Goal: Task Accomplishment & Management: Complete application form

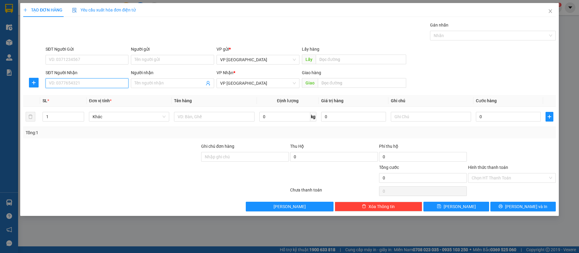
click at [116, 84] on input "SĐT Người Nhận" at bounding box center [87, 83] width 83 height 10
click at [115, 82] on input "SĐT Người Nhận" at bounding box center [87, 83] width 83 height 10
type input "0368050698"
click at [109, 93] on div "0368050698 - Latino" at bounding box center [87, 95] width 76 height 7
type input "[DEMOGRAPHIC_DATA]"
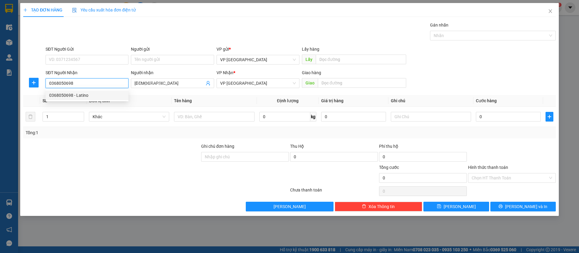
type input "latino loc ninh"
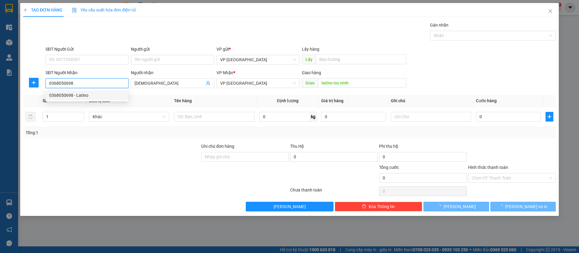
type input "50.000"
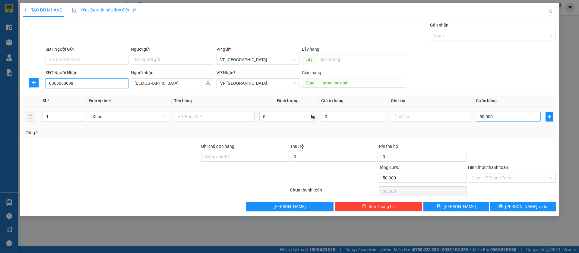
type input "0368050698"
click at [528, 116] on input "50.000" at bounding box center [508, 117] width 65 height 10
type input "3"
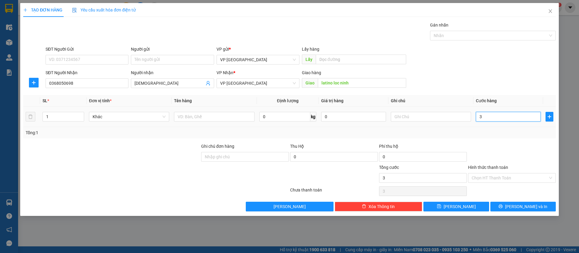
type input "30"
type input "300"
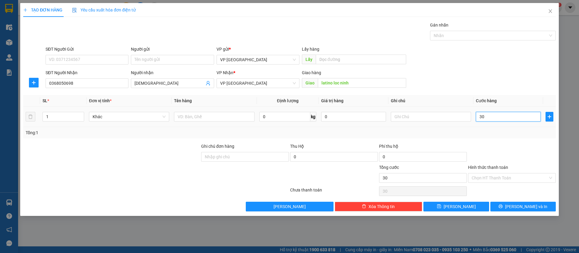
type input "300"
type input "3.000"
type input "30.000"
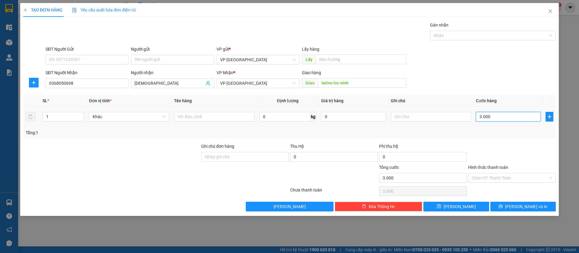
type input "30.000"
click at [467, 205] on button "[PERSON_NAME]" at bounding box center [456, 207] width 65 height 10
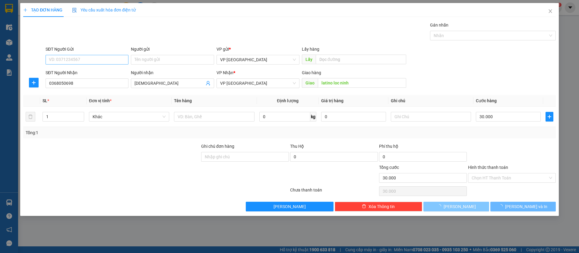
type input "0"
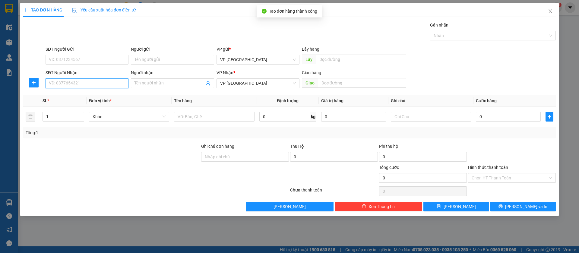
click at [88, 84] on input "SĐT Người Nhận" at bounding box center [87, 83] width 83 height 10
click at [95, 97] on div "0367117146 - Công Vinh" at bounding box center [87, 95] width 76 height 7
type input "0367117146"
type input "Công Vinh"
type input "loc dien"
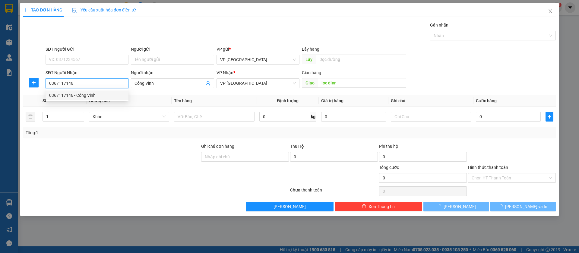
type input "30.000"
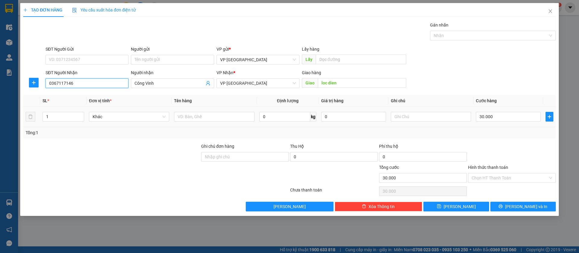
type input "0367117146"
click at [513, 111] on div "30.000" at bounding box center [508, 117] width 65 height 12
click at [513, 115] on input "30.000" at bounding box center [508, 117] width 65 height 10
type input "5"
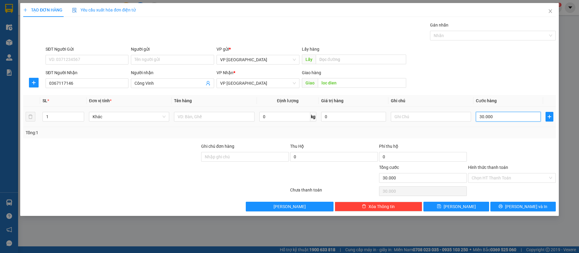
type input "5"
type input "50"
type input "500"
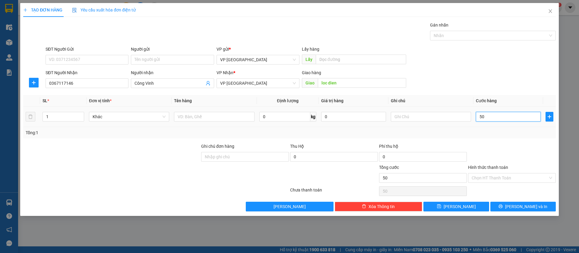
type input "500"
type input "5.000"
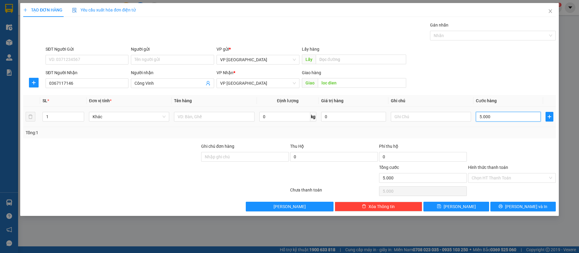
type input "50.000"
click at [472, 207] on button "[PERSON_NAME]" at bounding box center [456, 207] width 65 height 10
type input "0"
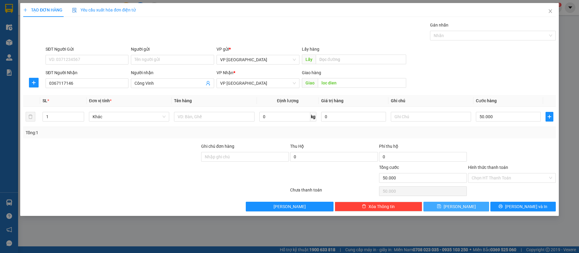
type input "0"
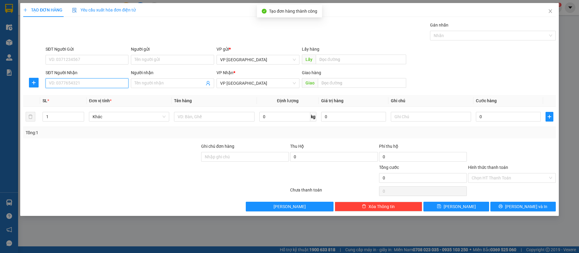
click at [110, 85] on input "SĐT Người Nhận" at bounding box center [87, 83] width 83 height 10
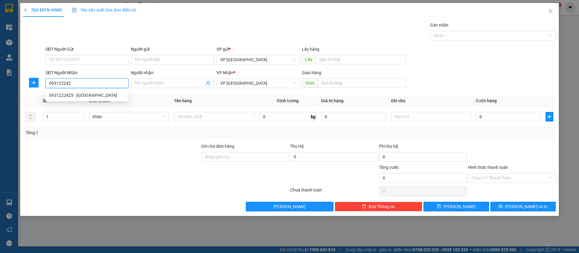
type input "0931222425"
click at [84, 92] on div "0931222425 - [GEOGRAPHIC_DATA]" at bounding box center [87, 95] width 76 height 7
type input "[PERSON_NAME]"
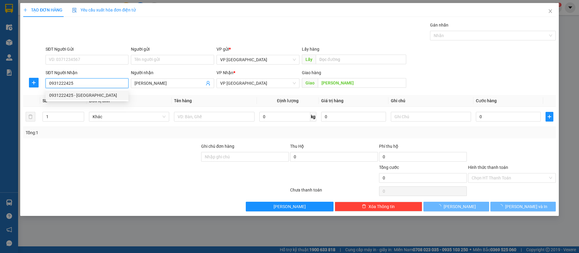
type input "30.000"
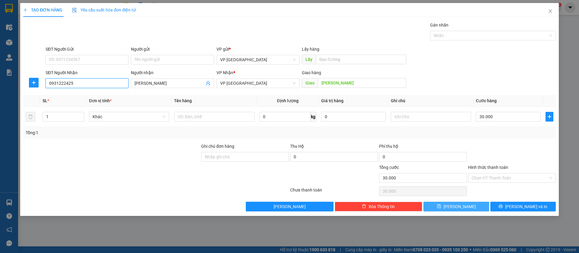
type input "0931222425"
click at [478, 207] on button "[PERSON_NAME]" at bounding box center [456, 207] width 65 height 10
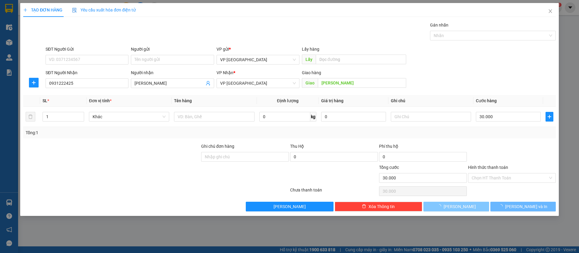
type input "0"
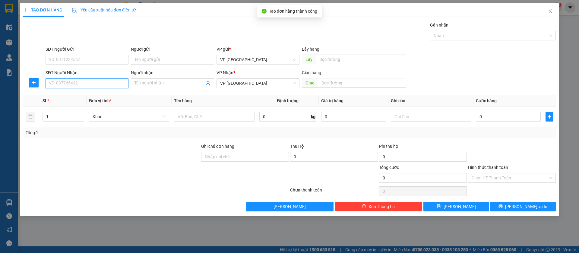
click at [119, 81] on input "SĐT Người Nhận" at bounding box center [87, 83] width 83 height 10
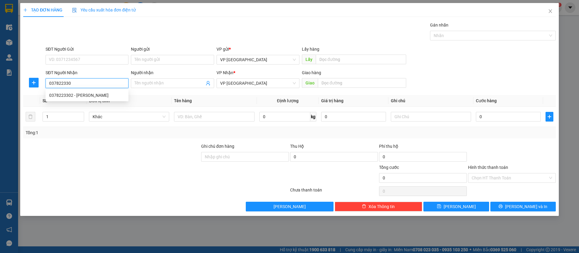
type input "0378223302"
click at [107, 95] on div "0378223302 - [PERSON_NAME]" at bounding box center [87, 95] width 76 height 7
type input "[PERSON_NAME]"
type input "lộc điền"
type input "30.000"
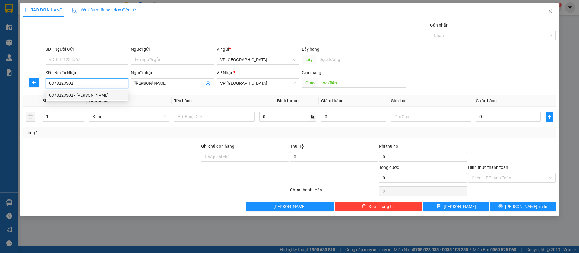
type input "30.000"
type input "0378223302"
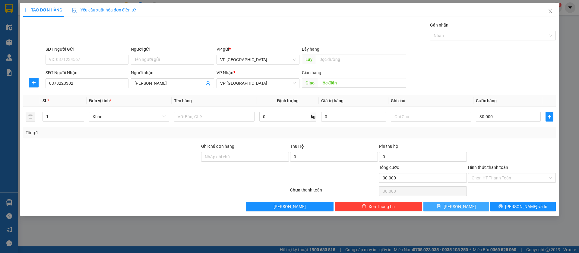
click at [469, 207] on button "[PERSON_NAME]" at bounding box center [456, 207] width 65 height 10
type input "0"
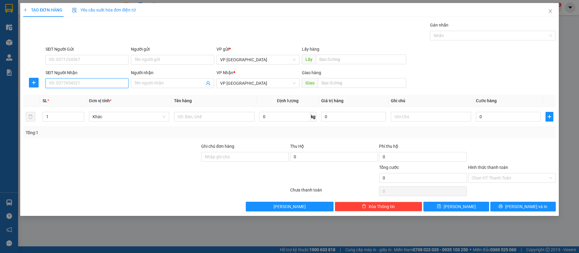
click at [105, 84] on input "SĐT Người Nhận" at bounding box center [87, 83] width 83 height 10
type input "0326266282"
click at [106, 95] on div "0326266282 - Công Tâm" at bounding box center [87, 95] width 76 height 7
type input "Công Tâm"
type input "Công Tâm lộc hưng"
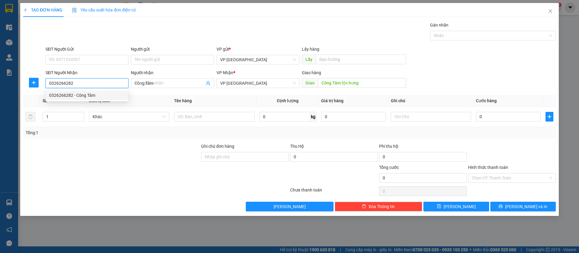
type input "30.000"
type input "0326266282"
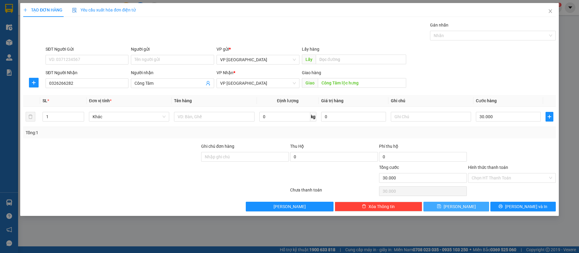
click at [476, 207] on button "[PERSON_NAME]" at bounding box center [456, 207] width 65 height 10
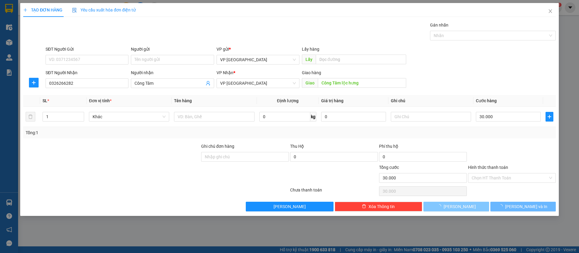
type input "0"
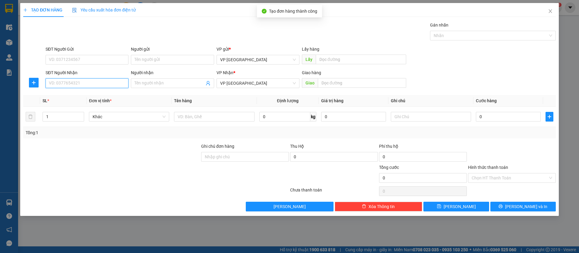
click at [90, 85] on input "SĐT Người Nhận" at bounding box center [87, 83] width 83 height 10
click at [94, 91] on div "0985433997 - Bằng" at bounding box center [87, 96] width 83 height 10
type input "0985433997"
type input "Bằng"
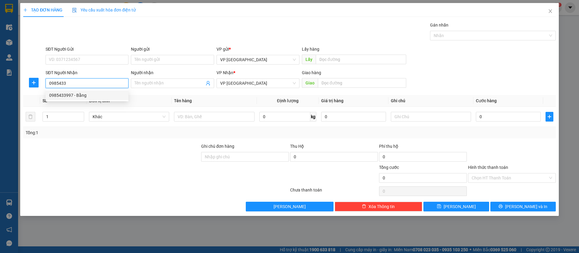
type input "Bằng [GEOGRAPHIC_DATA]"
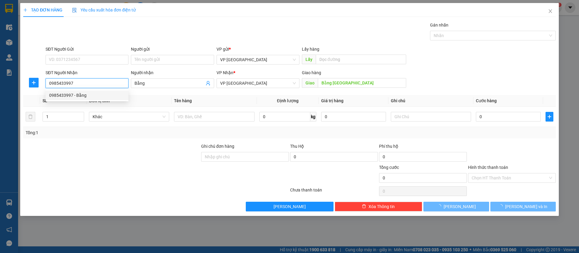
type input "50.000"
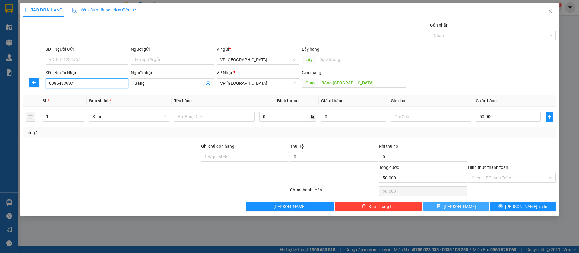
type input "0985433997"
drag, startPoint x: 459, startPoint y: 205, endPoint x: 107, endPoint y: 134, distance: 359.0
click at [459, 205] on span "[PERSON_NAME]" at bounding box center [460, 206] width 32 height 7
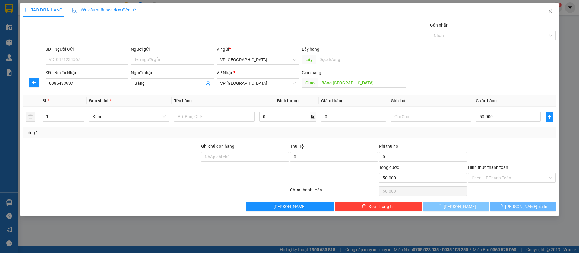
type input "0"
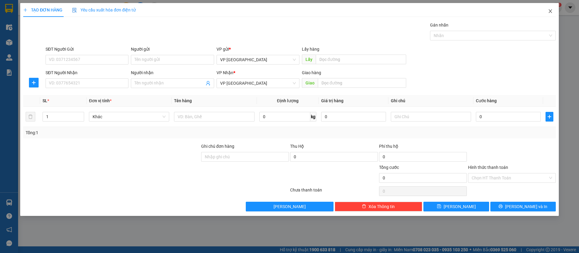
click at [551, 11] on icon "close" at bounding box center [550, 11] width 3 height 4
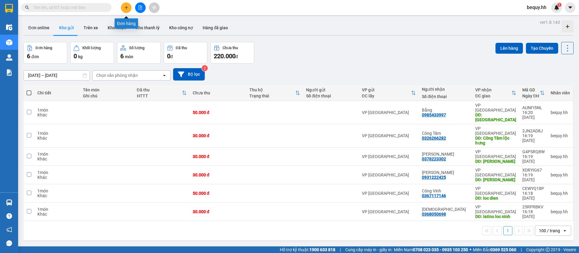
click at [127, 5] on button at bounding box center [126, 7] width 11 height 11
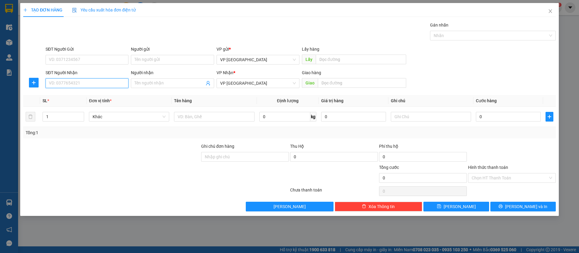
click at [101, 81] on input "SĐT Người Nhận" at bounding box center [87, 83] width 83 height 10
click at [109, 93] on div "0987883330 - [GEOGRAPHIC_DATA]" at bounding box center [87, 95] width 76 height 7
type input "0987883330"
type input "[PERSON_NAME]"
type input "MẮT KÍNH Chơn Thành"
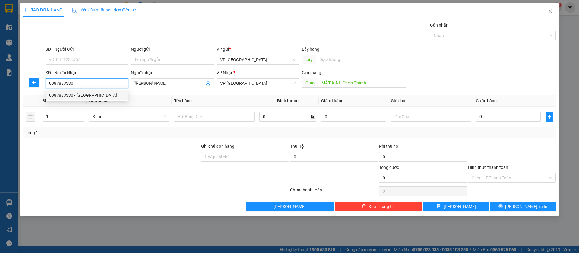
type input "30.000"
type input "0987883330"
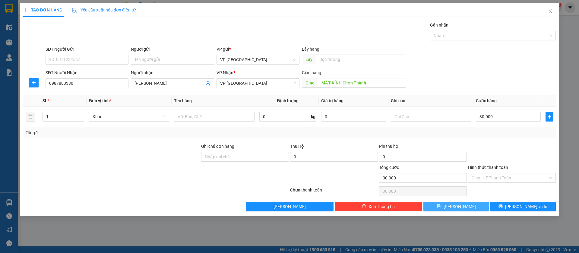
click at [471, 205] on button "[PERSON_NAME]" at bounding box center [456, 207] width 65 height 10
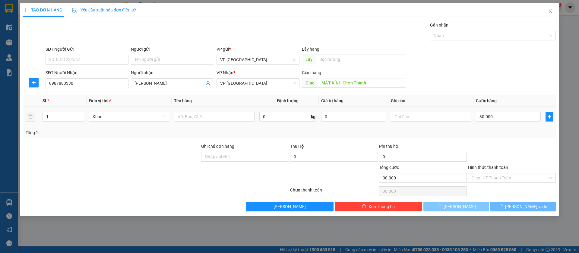
type input "0"
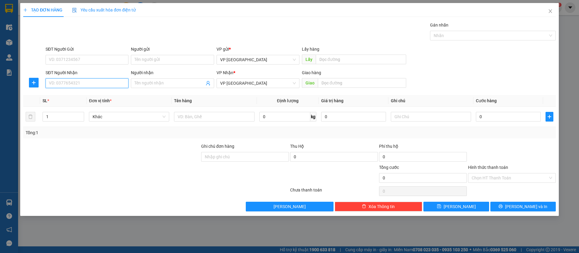
click at [100, 84] on input "SĐT Người Nhận" at bounding box center [87, 83] width 83 height 10
type input "0338883533"
click at [106, 92] on div "0338883533 - [PERSON_NAME]" at bounding box center [87, 95] width 76 height 7
type input "[PERSON_NAME]"
type input "[GEOGRAPHIC_DATA]"
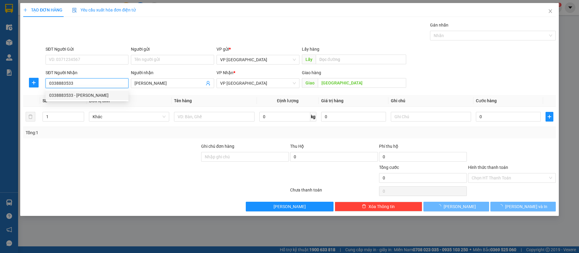
type input "50.000"
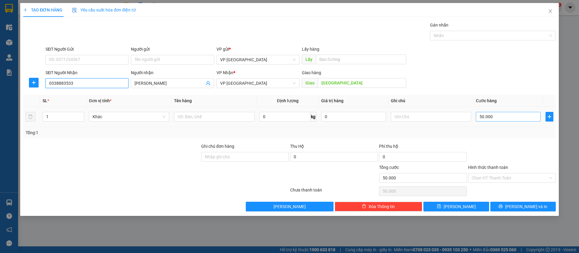
type input "0338883533"
click at [504, 118] on input "50.000" at bounding box center [508, 117] width 65 height 10
type input "3"
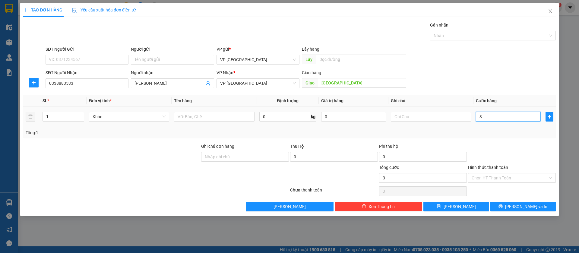
type input "30"
type input "300"
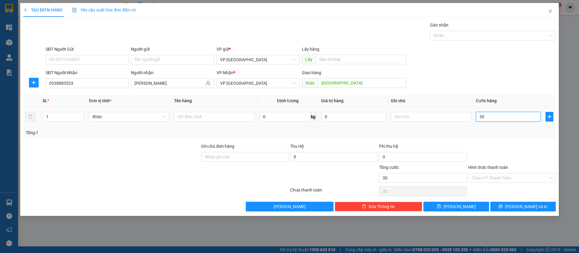
type input "300"
type input "3.000"
type input "30.000"
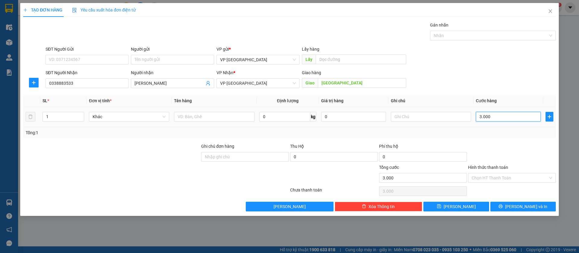
type input "30.000"
click at [469, 208] on button "[PERSON_NAME]" at bounding box center [456, 207] width 65 height 10
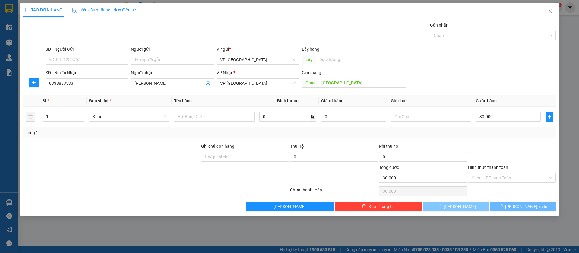
type input "0"
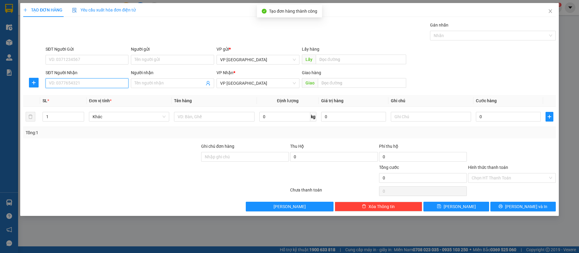
click at [110, 84] on input "SĐT Người Nhận" at bounding box center [87, 83] width 83 height 10
click at [112, 83] on input "0913992835" at bounding box center [87, 83] width 83 height 10
click at [112, 82] on input "0913992835" at bounding box center [87, 83] width 83 height 10
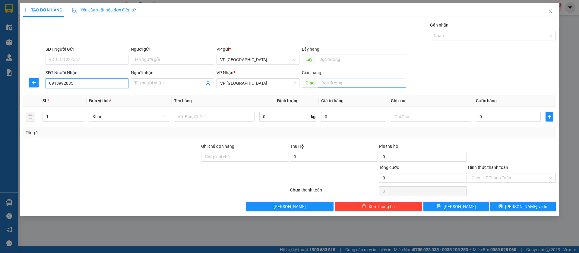
type input "0913992835"
click at [377, 81] on input "text" at bounding box center [362, 83] width 88 height 10
type input "binh long"
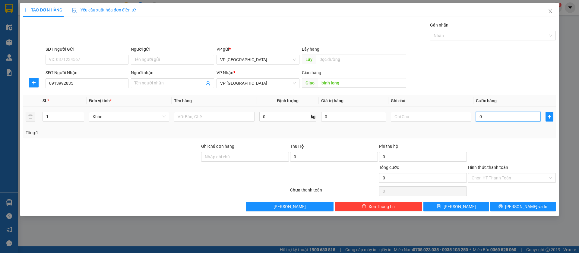
click at [501, 120] on input "0" at bounding box center [508, 117] width 65 height 10
type input "3"
type input "30"
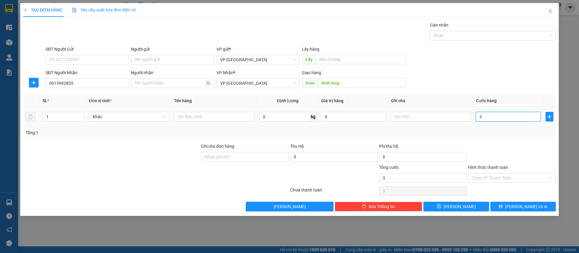
type input "30"
type input "300"
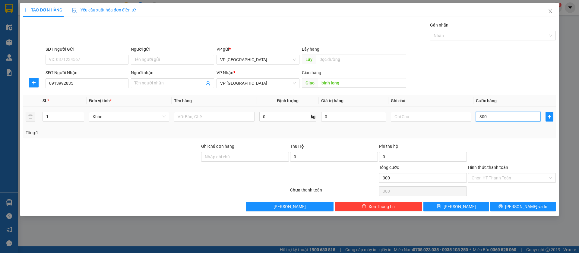
type input "3.000"
type input "30.000"
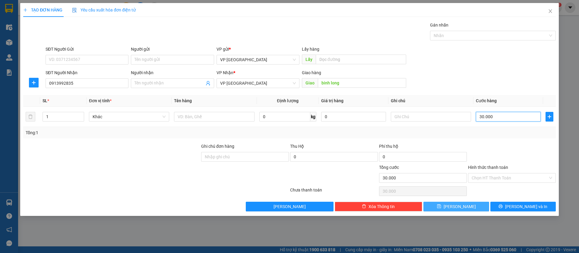
type input "30.000"
click at [474, 207] on button "[PERSON_NAME]" at bounding box center [456, 207] width 65 height 10
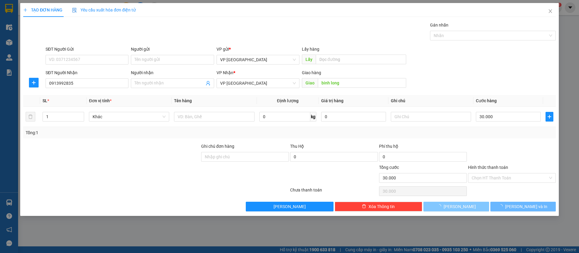
type input "0"
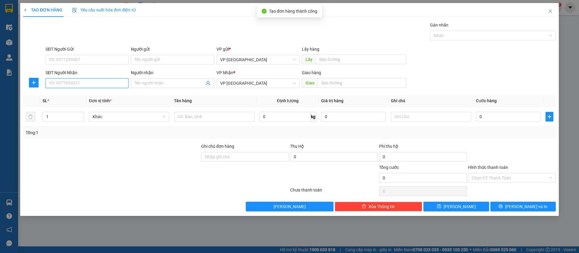
click at [84, 81] on input "SĐT Người Nhận" at bounding box center [87, 83] width 83 height 10
click at [101, 95] on div "0934181818 - trân" at bounding box center [87, 95] width 76 height 7
type input "0934181818"
type input "trân"
type input "n3 công an [PERSON_NAME]"
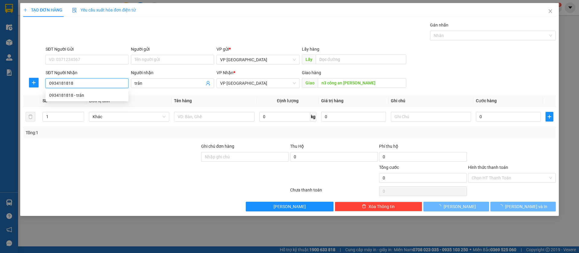
type input "50.000"
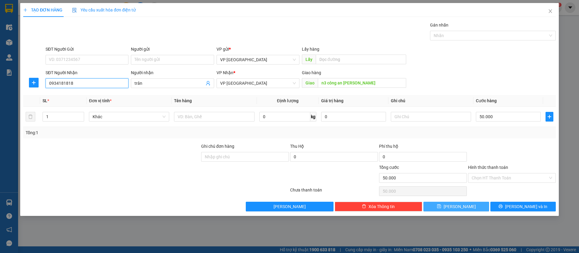
type input "0934181818"
click at [463, 205] on button "[PERSON_NAME]" at bounding box center [456, 207] width 65 height 10
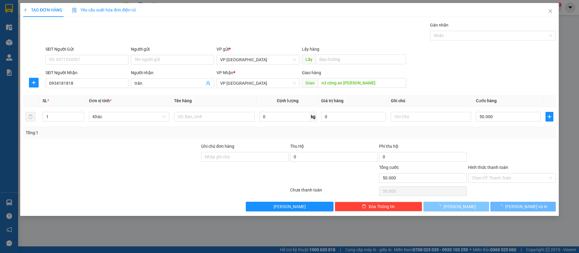
type input "0"
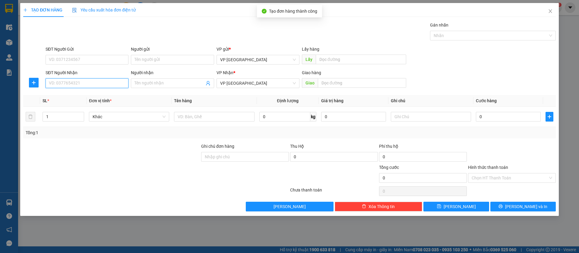
click at [112, 85] on input "SĐT Người Nhận" at bounding box center [87, 83] width 83 height 10
click at [553, 11] on span "Close" at bounding box center [550, 11] width 17 height 17
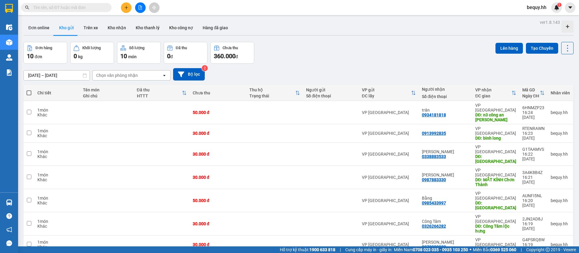
click at [29, 95] on span at bounding box center [29, 93] width 5 height 5
click at [29, 90] on input "checkbox" at bounding box center [29, 90] width 0 height 0
checkbox input "true"
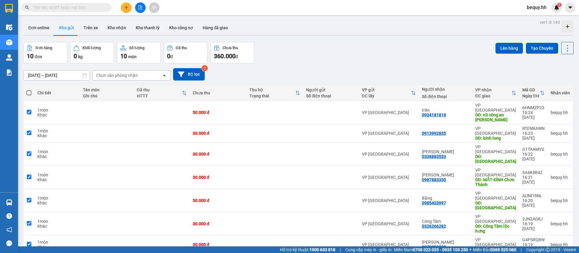
checkbox input "true"
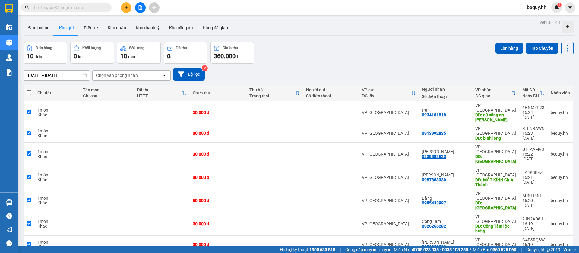
checkbox input "true"
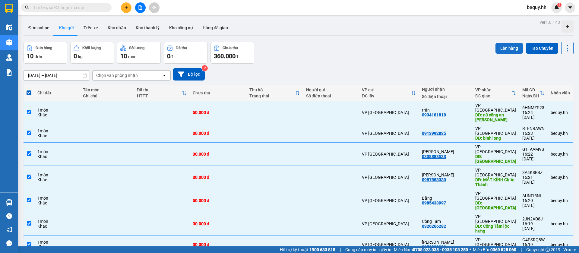
click at [510, 46] on button "Lên hàng" at bounding box center [509, 48] width 27 height 11
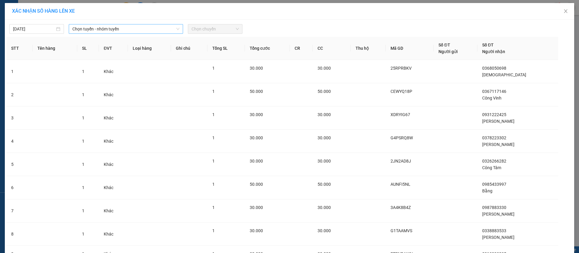
click at [130, 30] on span "Chọn tuyến - nhóm tuyến" at bounding box center [125, 28] width 107 height 9
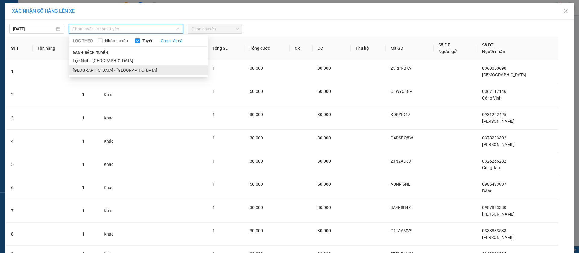
click at [123, 67] on li "[GEOGRAPHIC_DATA] - [GEOGRAPHIC_DATA]" at bounding box center [138, 70] width 139 height 10
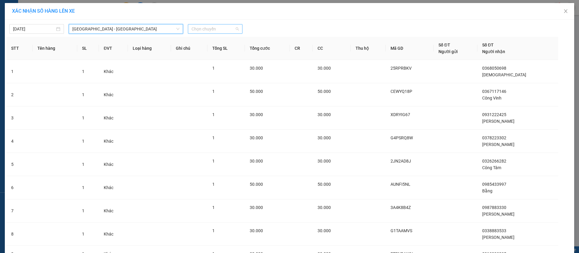
click at [199, 29] on span "Chọn chuyến" at bounding box center [215, 28] width 47 height 9
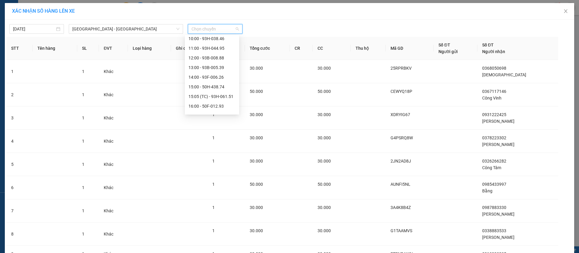
scroll to position [91, 0]
click at [210, 75] on div "16:00 - 50F-012.93" at bounding box center [212, 76] width 47 height 7
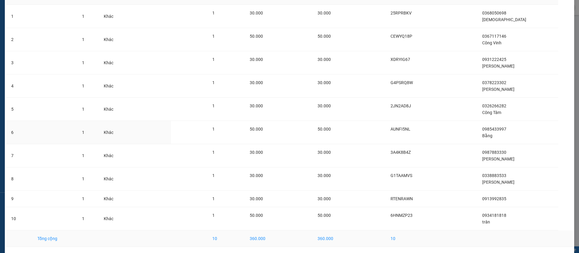
scroll to position [80, 0]
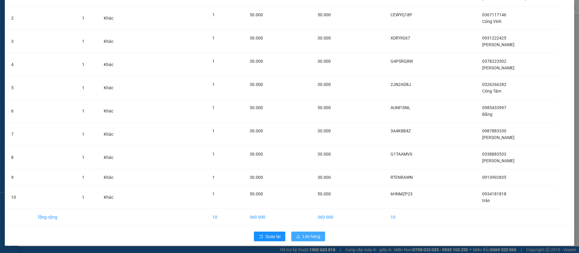
click at [316, 234] on span "Lên hàng" at bounding box center [312, 236] width 18 height 7
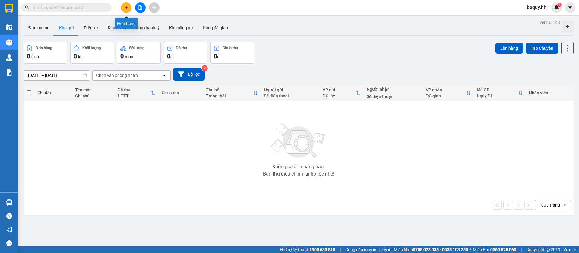
click at [125, 8] on icon "plus" at bounding box center [126, 7] width 4 height 4
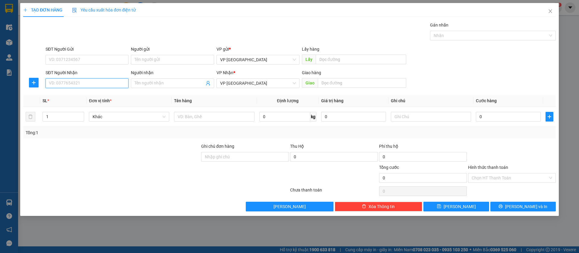
click at [106, 85] on input "SĐT Người Nhận" at bounding box center [87, 83] width 83 height 10
click at [138, 84] on input "Người nhận" at bounding box center [170, 83] width 70 height 7
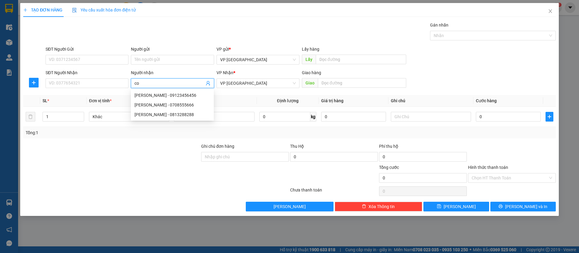
type input "coi"
click at [155, 95] on div "Còi - 0947115115" at bounding box center [173, 95] width 76 height 7
type input "0947115115"
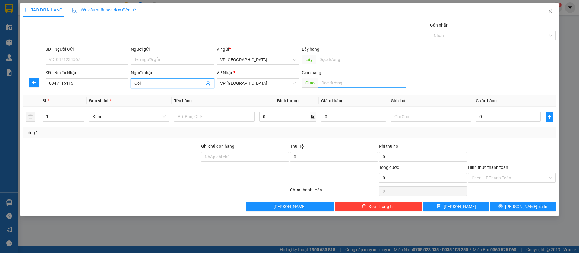
type input "Còi"
click at [347, 83] on input "text" at bounding box center [362, 83] width 88 height 10
type input "coi"
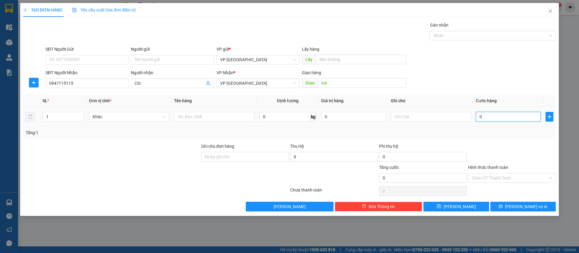
click at [494, 114] on input "0" at bounding box center [508, 117] width 65 height 10
type input "5"
type input "50"
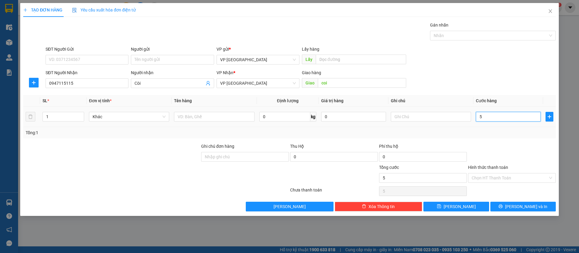
type input "50"
type input "500"
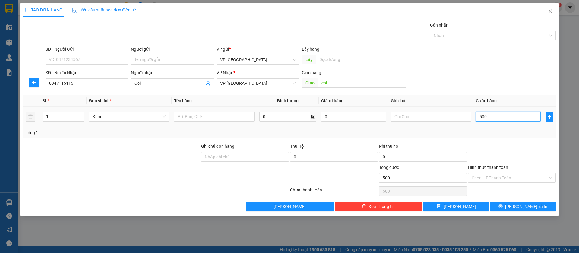
type input "5.000"
type input "50.000"
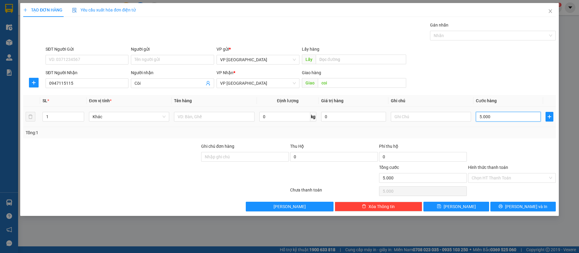
type input "50.000"
click at [474, 205] on button "[PERSON_NAME]" at bounding box center [456, 207] width 65 height 10
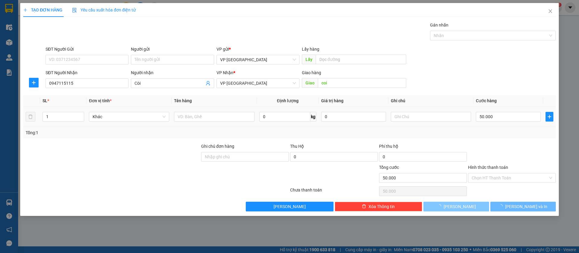
type input "0"
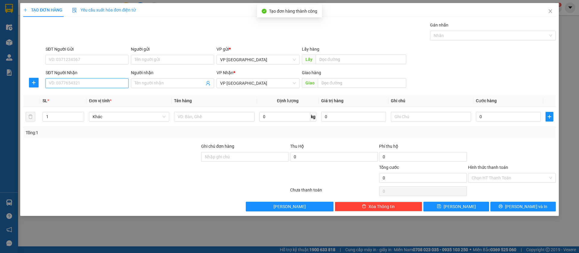
click at [90, 84] on input "SĐT Người Nhận" at bounding box center [87, 83] width 83 height 10
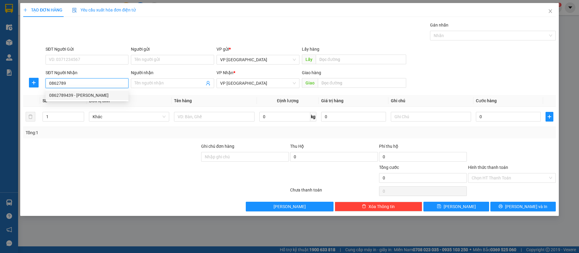
click at [100, 95] on div "0862789439 - [PERSON_NAME]" at bounding box center [87, 95] width 76 height 7
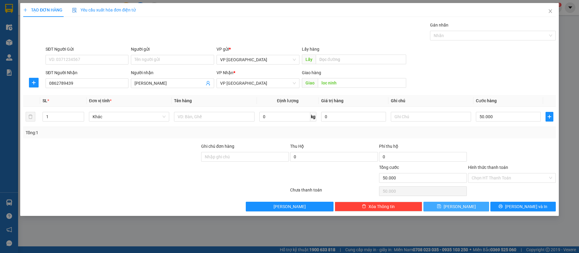
click at [472, 207] on button "[PERSON_NAME]" at bounding box center [456, 207] width 65 height 10
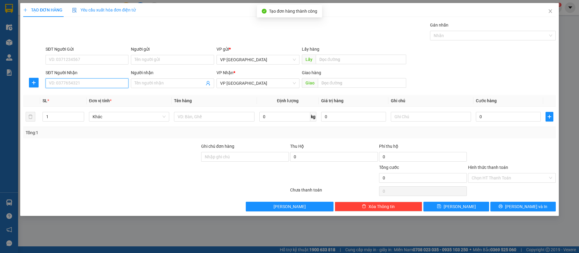
click at [105, 83] on input "SĐT Người Nhận" at bounding box center [87, 83] width 83 height 10
click at [106, 94] on div "0937379206 - NK Xanh" at bounding box center [87, 95] width 76 height 7
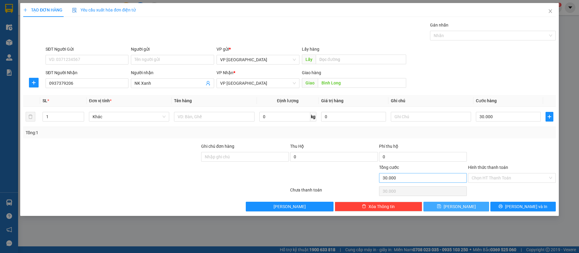
click at [477, 205] on button "[PERSON_NAME]" at bounding box center [456, 207] width 65 height 10
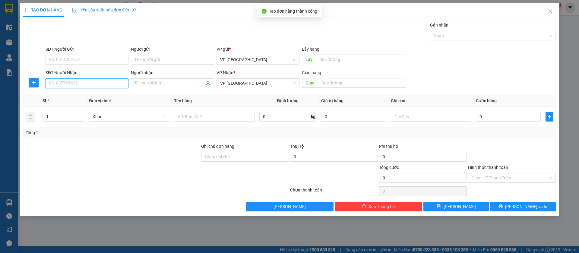
click at [110, 79] on input "SĐT Người Nhận" at bounding box center [87, 83] width 83 height 10
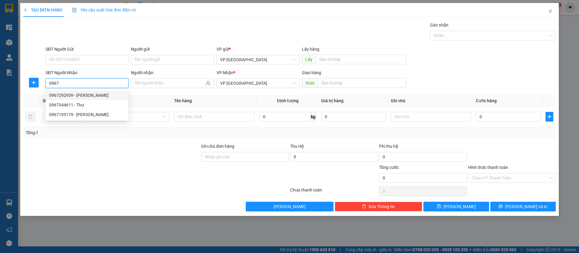
click at [97, 94] on div "0967292939 - [PERSON_NAME]" at bounding box center [87, 95] width 76 height 7
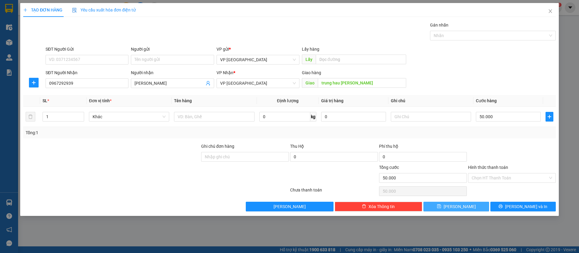
click at [480, 209] on button "[PERSON_NAME]" at bounding box center [456, 207] width 65 height 10
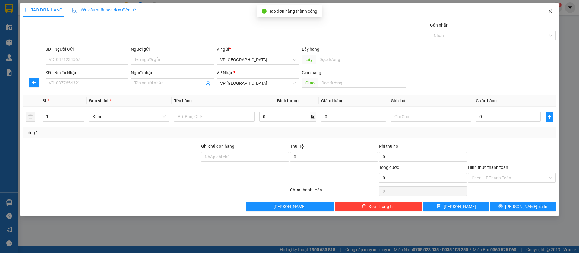
click at [549, 10] on icon "close" at bounding box center [550, 11] width 3 height 4
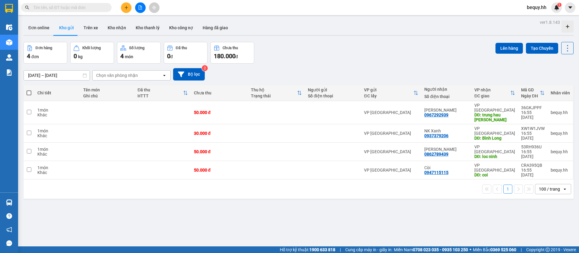
click at [29, 93] on span at bounding box center [29, 93] width 5 height 5
click at [29, 90] on input "checkbox" at bounding box center [29, 90] width 0 height 0
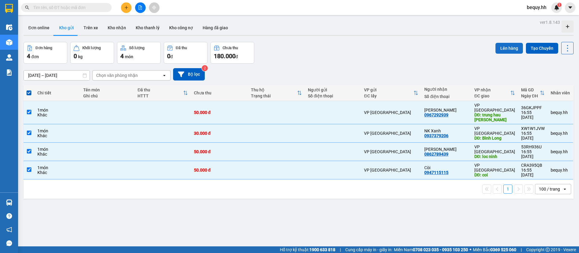
click at [506, 48] on button "Lên hàng" at bounding box center [509, 48] width 27 height 11
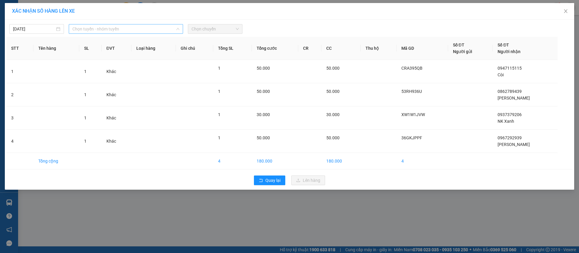
click at [132, 25] on span "Chọn tuyến - nhóm tuyến" at bounding box center [125, 28] width 107 height 9
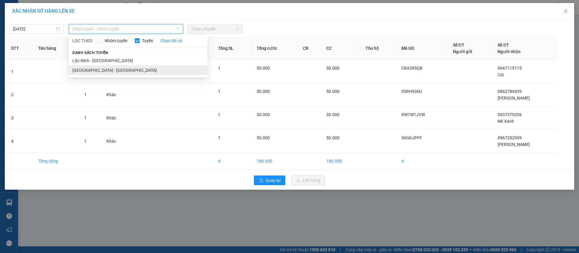
click at [122, 69] on li "[GEOGRAPHIC_DATA] - [GEOGRAPHIC_DATA]" at bounding box center [138, 70] width 139 height 10
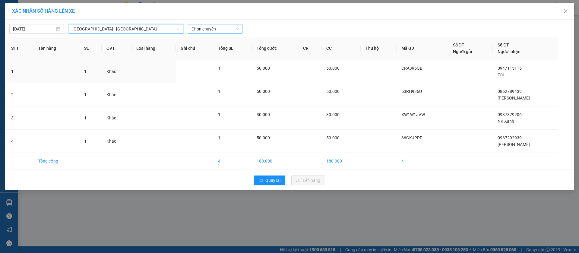
click at [211, 27] on span "Chọn chuyến" at bounding box center [215, 28] width 47 height 9
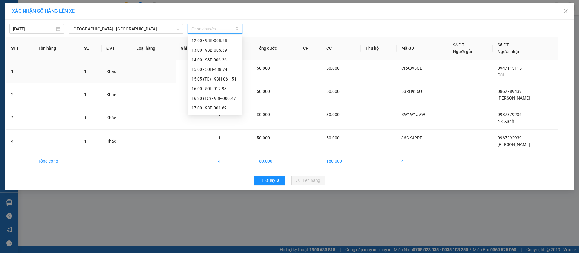
scroll to position [116, 0]
click at [217, 58] on div "16:30 (TC) - 93F-000.47" at bounding box center [215, 60] width 47 height 7
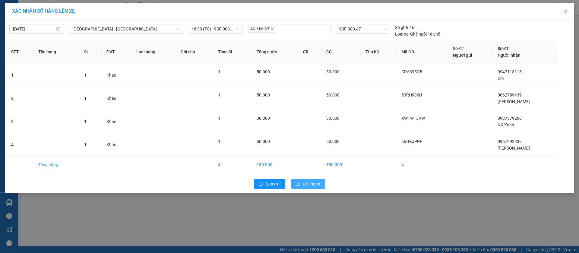
click at [307, 183] on span "Lên hàng" at bounding box center [312, 184] width 18 height 7
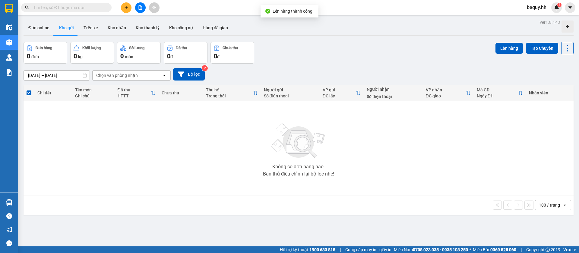
click at [130, 6] on button at bounding box center [126, 7] width 11 height 11
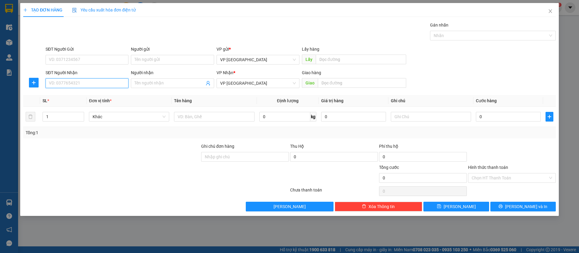
click at [105, 80] on input "SĐT Người Nhận" at bounding box center [87, 83] width 83 height 10
click at [108, 95] on div "0986214087 - nk thanh luong" at bounding box center [87, 95] width 76 height 7
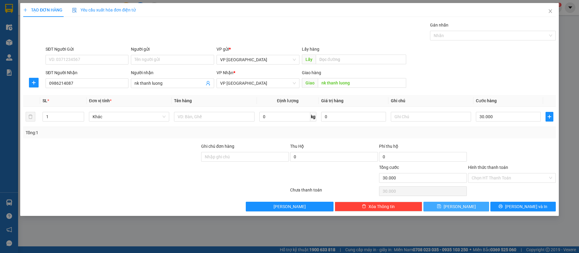
click at [471, 205] on button "[PERSON_NAME]" at bounding box center [456, 207] width 65 height 10
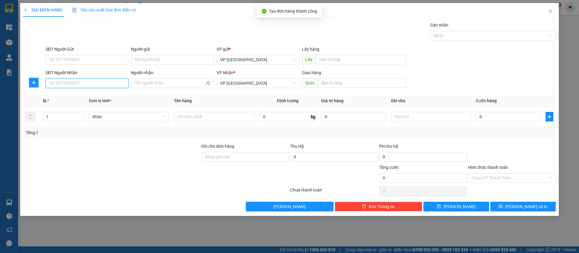
click at [113, 81] on input "SĐT Người Nhận" at bounding box center [87, 83] width 83 height 10
click at [106, 97] on div "0985226913" at bounding box center [87, 95] width 76 height 7
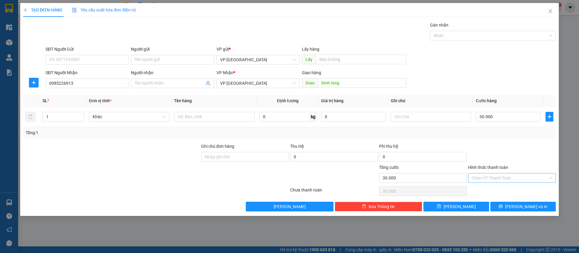
click at [530, 177] on input "Hình thức thanh toán" at bounding box center [510, 178] width 76 height 9
click at [500, 187] on div "Tại văn phòng" at bounding box center [512, 190] width 81 height 7
click at [465, 203] on button "[PERSON_NAME]" at bounding box center [456, 207] width 65 height 10
click at [551, 11] on icon "close" at bounding box center [550, 11] width 3 height 4
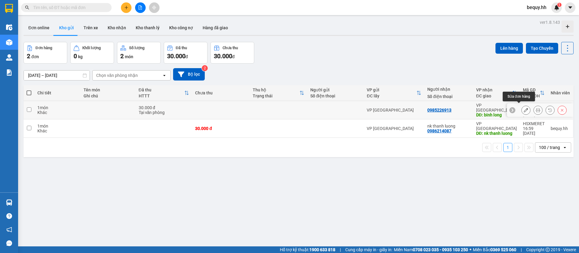
click at [522, 105] on button at bounding box center [526, 110] width 8 height 11
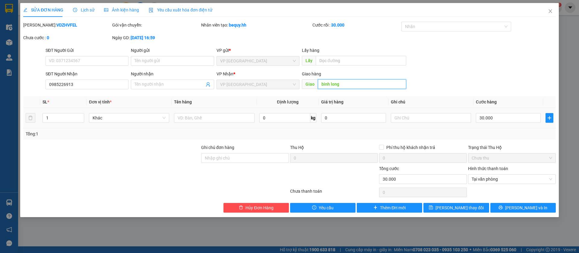
click at [338, 83] on input "binh long" at bounding box center [362, 84] width 88 height 10
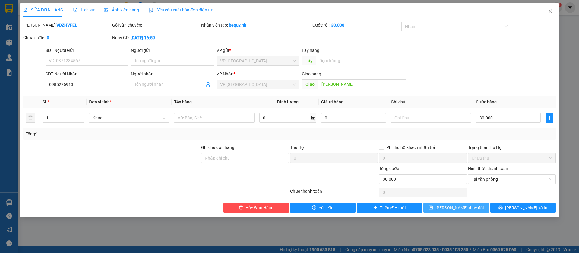
click at [473, 207] on button "[PERSON_NAME] thay đổi" at bounding box center [456, 208] width 65 height 10
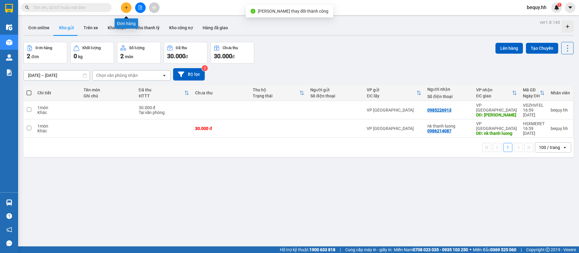
click at [125, 9] on icon "plus" at bounding box center [126, 7] width 4 height 4
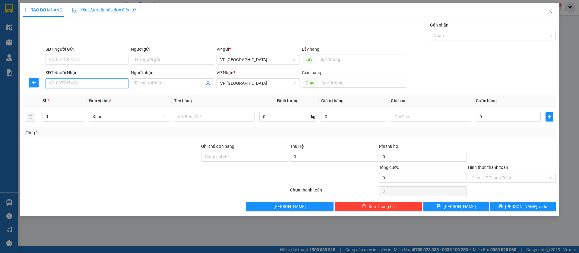
click at [99, 84] on input "SĐT Người Nhận" at bounding box center [87, 83] width 83 height 10
click at [99, 91] on div "0969337439 - Vy Lâm" at bounding box center [87, 96] width 83 height 10
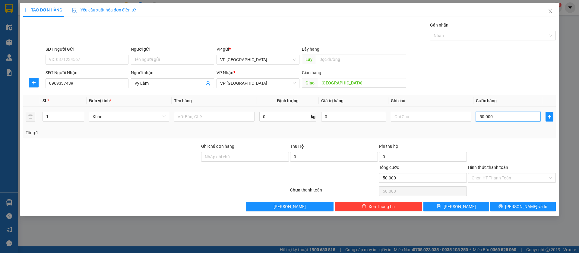
click at [490, 115] on input "50.000" at bounding box center [508, 117] width 65 height 10
click at [462, 205] on span "[PERSON_NAME]" at bounding box center [460, 206] width 32 height 7
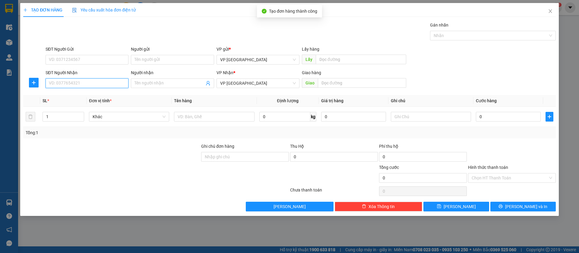
click at [104, 84] on input "SĐT Người Nhận" at bounding box center [87, 83] width 83 height 10
click at [96, 95] on div "0916508522" at bounding box center [87, 95] width 76 height 7
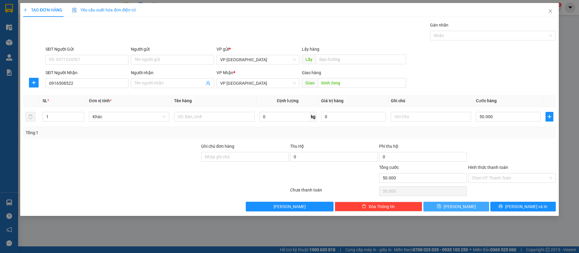
click at [482, 205] on button "[PERSON_NAME]" at bounding box center [456, 207] width 65 height 10
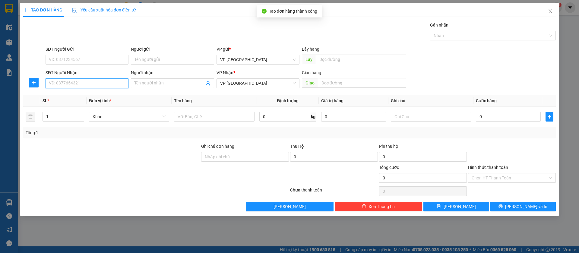
click at [115, 84] on input "SĐT Người Nhận" at bounding box center [87, 83] width 83 height 10
click at [108, 93] on div "0969140116 - [PERSON_NAME]" at bounding box center [87, 95] width 76 height 7
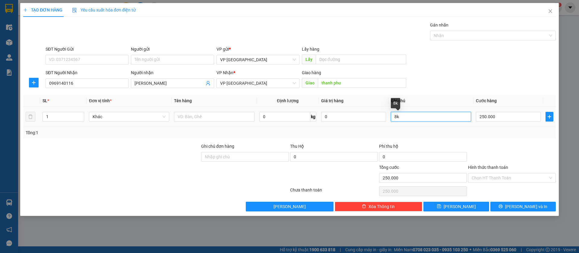
click at [427, 115] on input "8k" at bounding box center [431, 117] width 80 height 10
click at [491, 116] on input "250.000" at bounding box center [508, 117] width 65 height 10
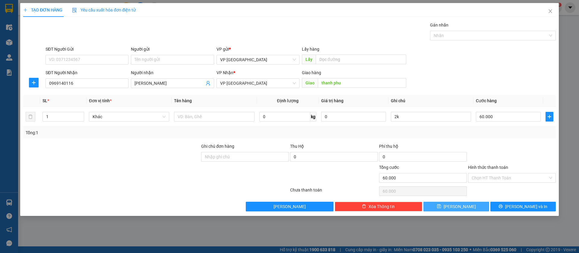
click at [459, 206] on span "[PERSON_NAME]" at bounding box center [460, 206] width 32 height 7
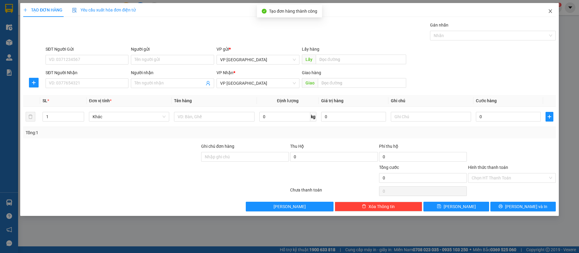
click at [548, 10] on span "Close" at bounding box center [550, 11] width 17 height 17
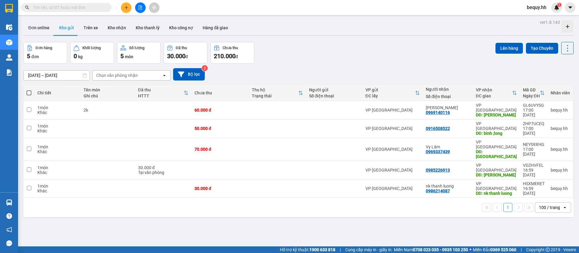
click at [26, 91] on th at bounding box center [29, 93] width 11 height 16
click at [29, 93] on span at bounding box center [29, 93] width 5 height 5
click at [29, 90] on input "checkbox" at bounding box center [29, 90] width 0 height 0
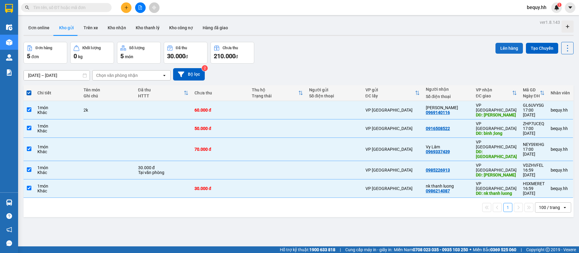
click at [505, 48] on button "Lên hàng" at bounding box center [509, 48] width 27 height 11
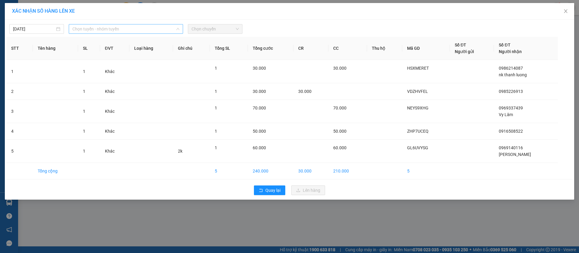
click at [124, 29] on span "Chọn tuyến - nhóm tuyến" at bounding box center [125, 28] width 107 height 9
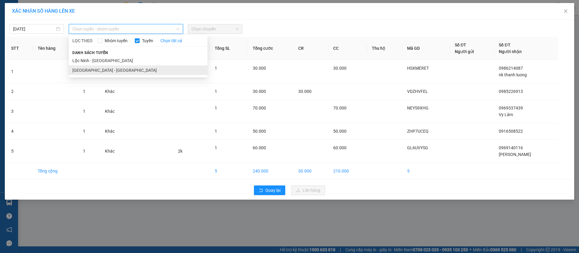
click at [111, 70] on li "[GEOGRAPHIC_DATA] - [GEOGRAPHIC_DATA]" at bounding box center [138, 70] width 139 height 10
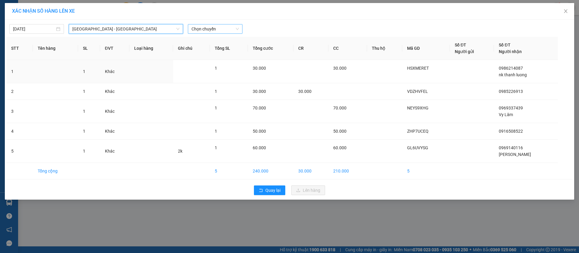
click at [205, 27] on span "Chọn chuyến" at bounding box center [215, 28] width 47 height 9
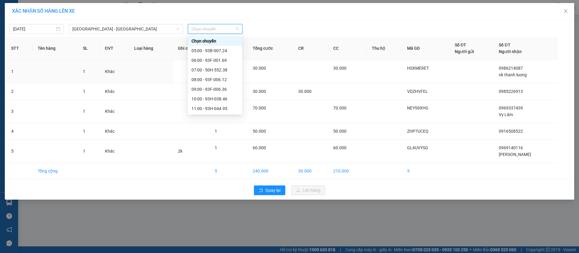
scroll to position [116, 0]
click at [216, 71] on div "17:00 - 93F-001.69" at bounding box center [215, 70] width 47 height 7
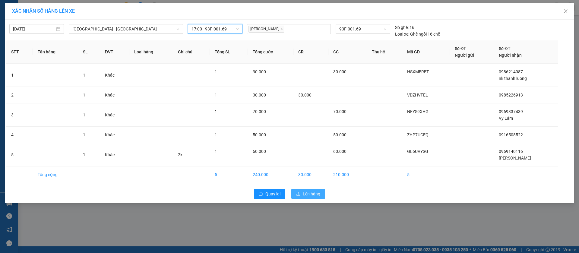
click at [309, 193] on span "Lên hàng" at bounding box center [312, 194] width 18 height 7
